Goal: Task Accomplishment & Management: Use online tool/utility

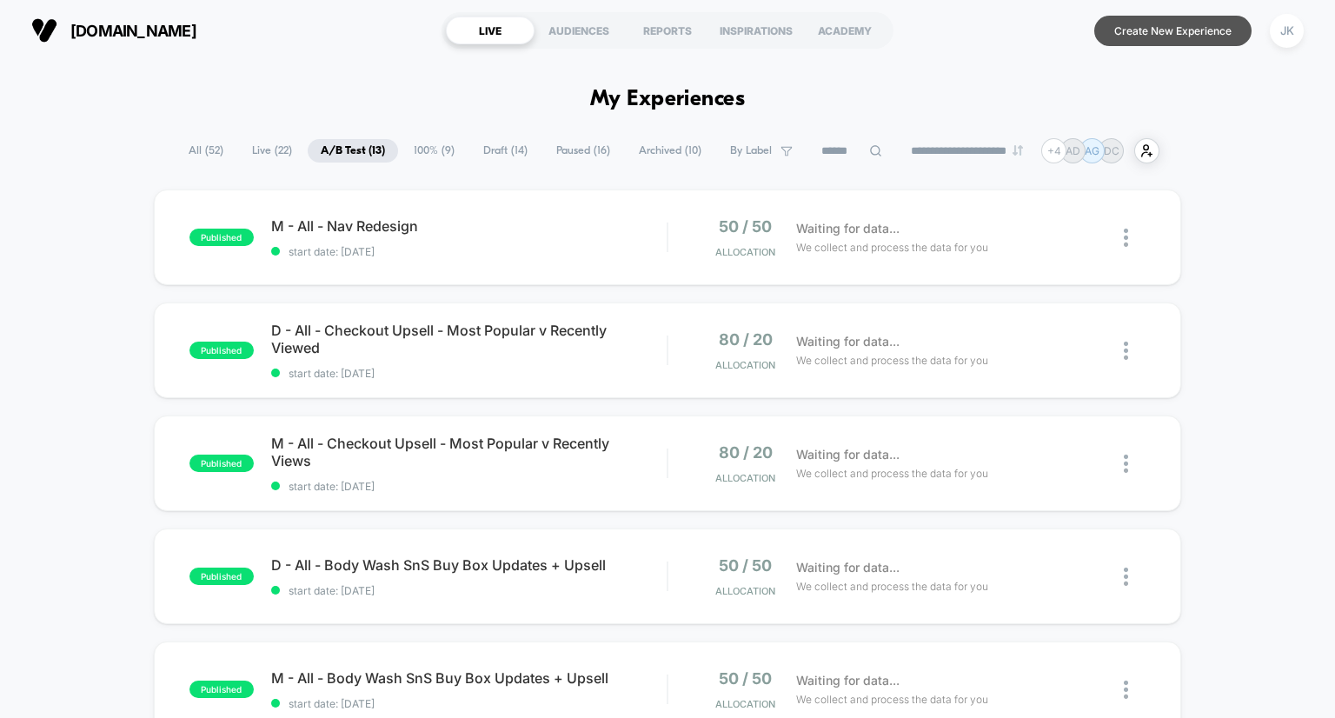
click at [1132, 16] on button "Create New Experience" at bounding box center [1172, 31] width 157 height 30
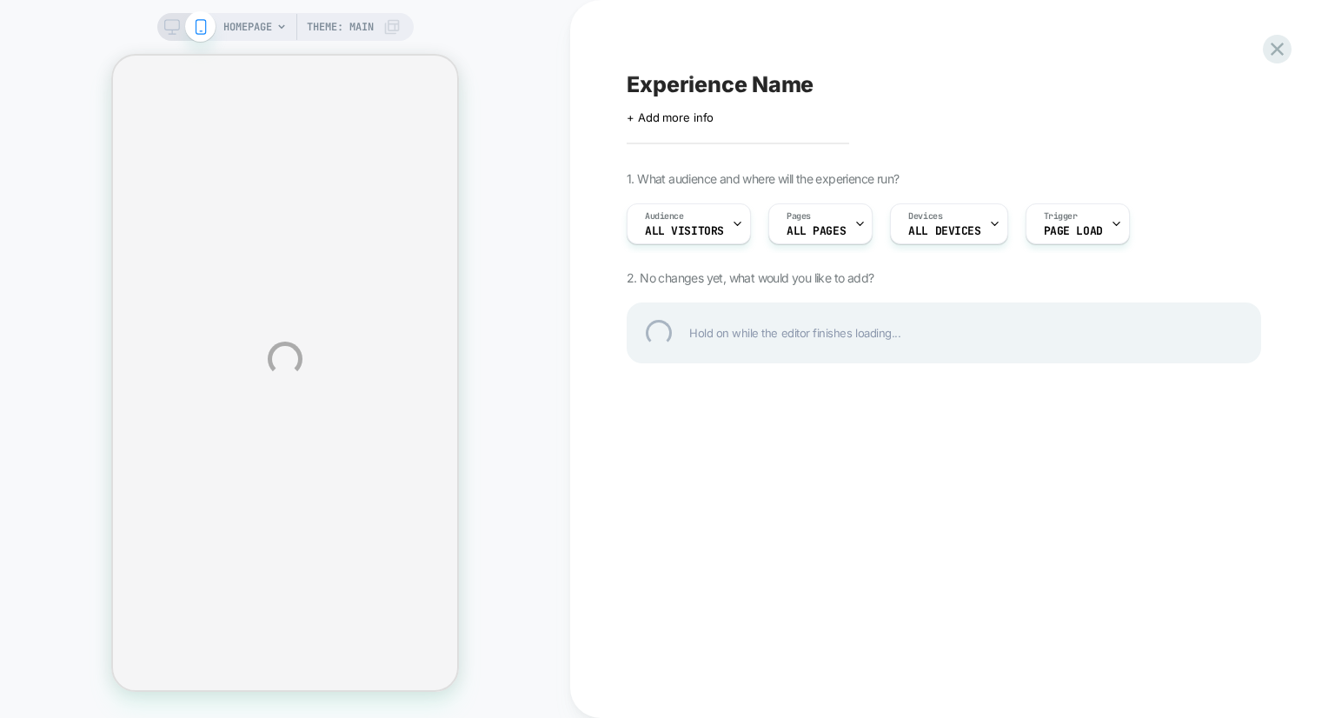
click at [369, 32] on div "HOMEPAGE Theme: MAIN Experience Name Click to edit experience details + Add mor…" at bounding box center [667, 359] width 1335 height 718
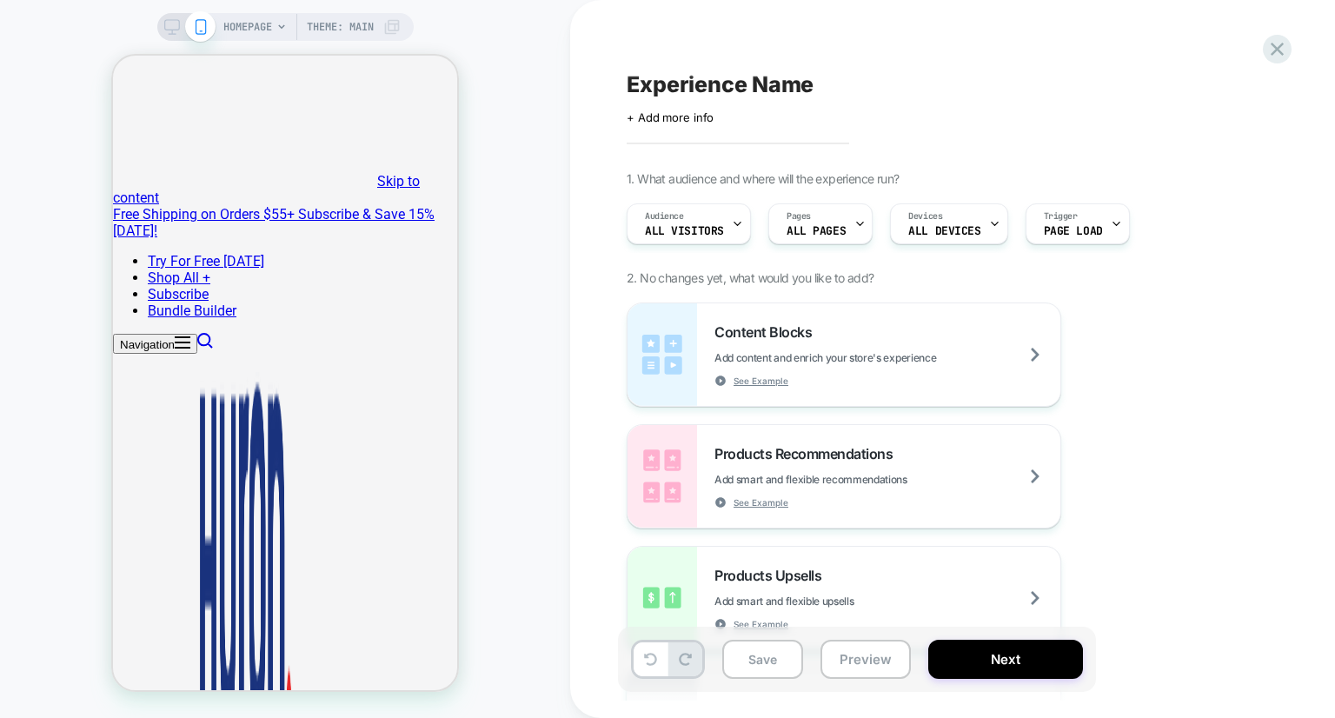
click at [346, 36] on span "Theme: MAIN" at bounding box center [340, 27] width 67 height 28
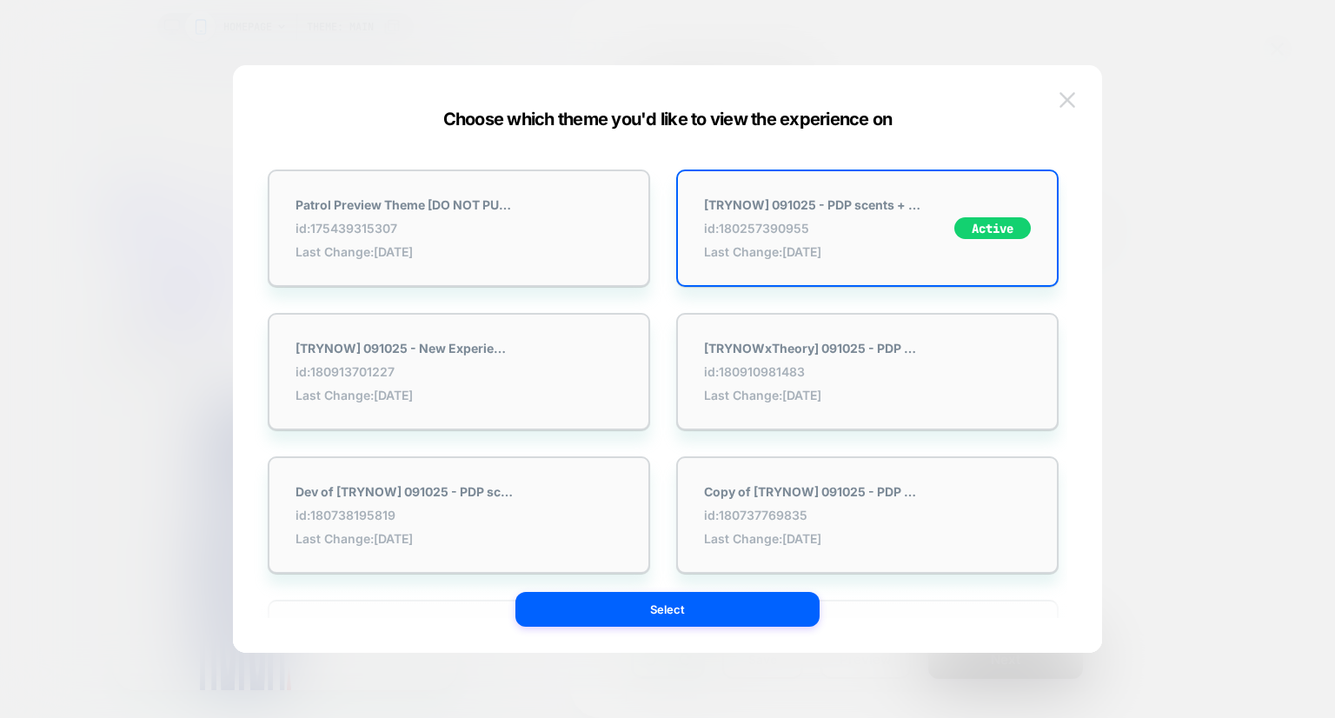
click at [1067, 95] on img at bounding box center [1067, 99] width 16 height 15
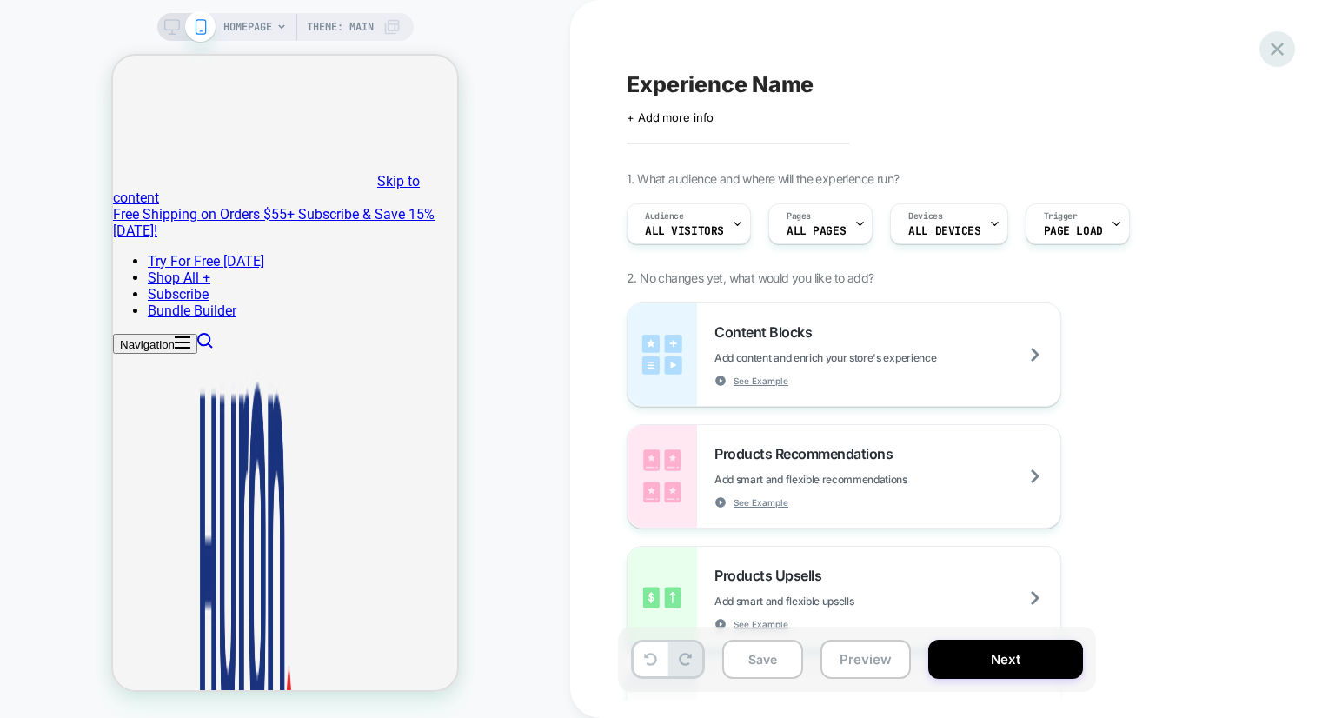
click at [1267, 55] on icon at bounding box center [1276, 48] width 23 height 23
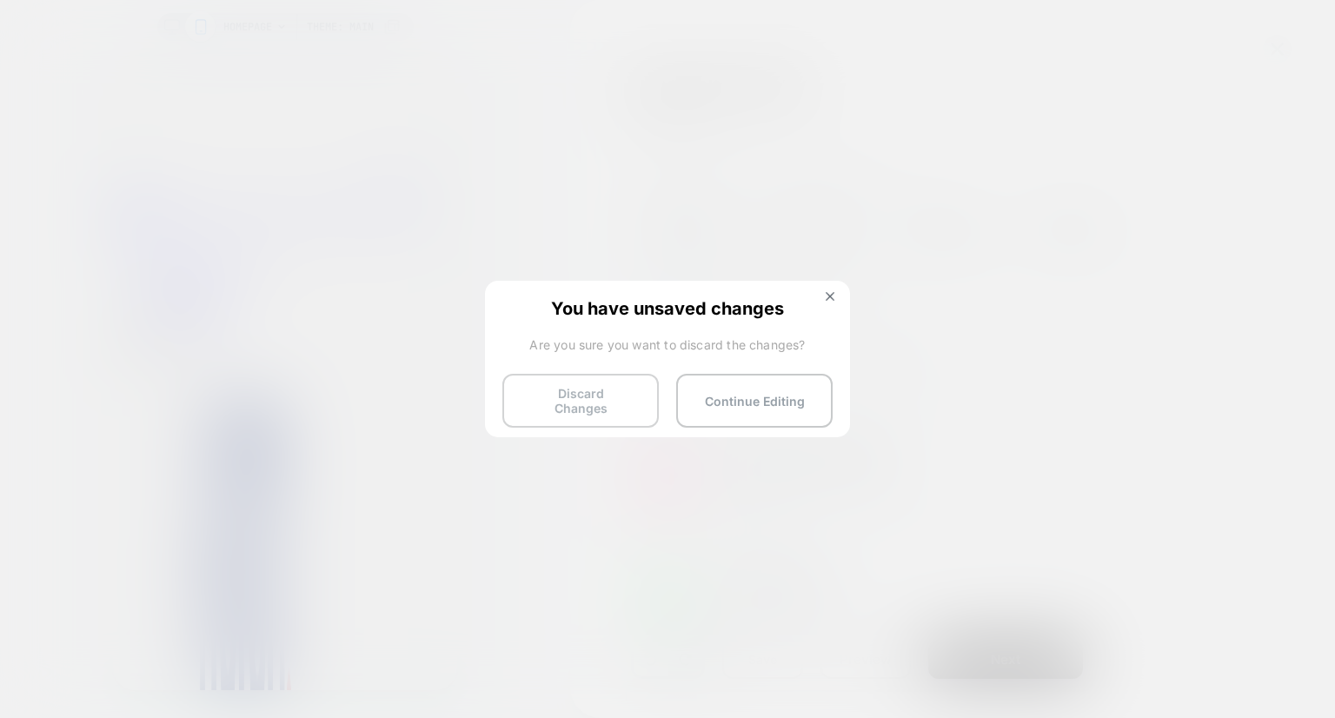
click at [570, 391] on button "Discard Changes" at bounding box center [580, 401] width 156 height 54
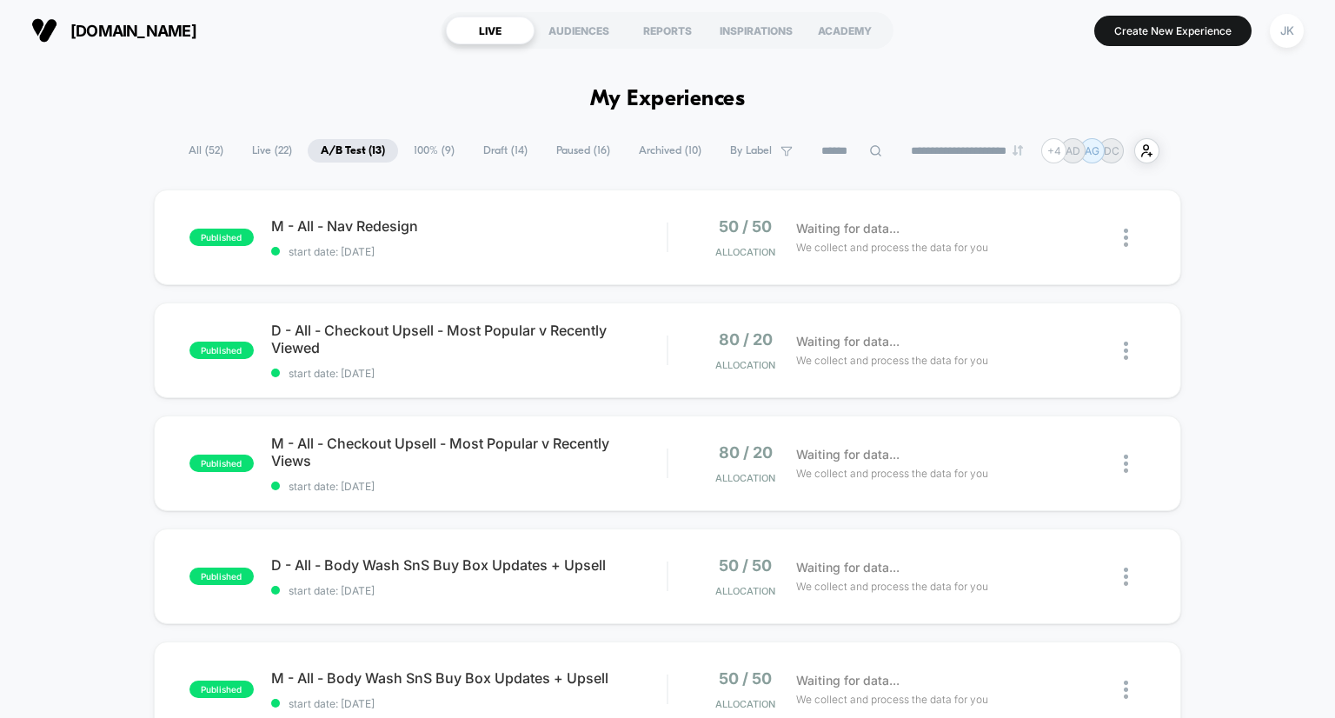
click at [494, 143] on span "Draft ( 14 )" at bounding box center [505, 150] width 70 height 23
